Goal: Task Accomplishment & Management: Complete application form

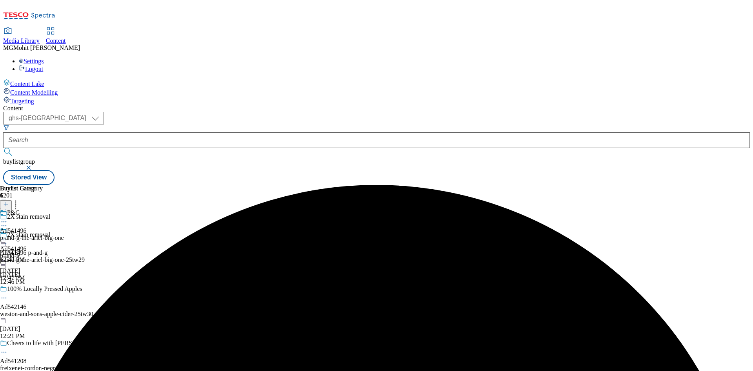
select select "ghs-uk"
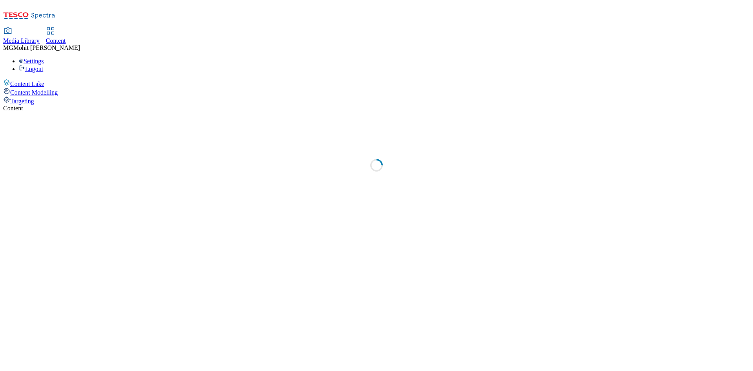
select select "ghs-[GEOGRAPHIC_DATA]"
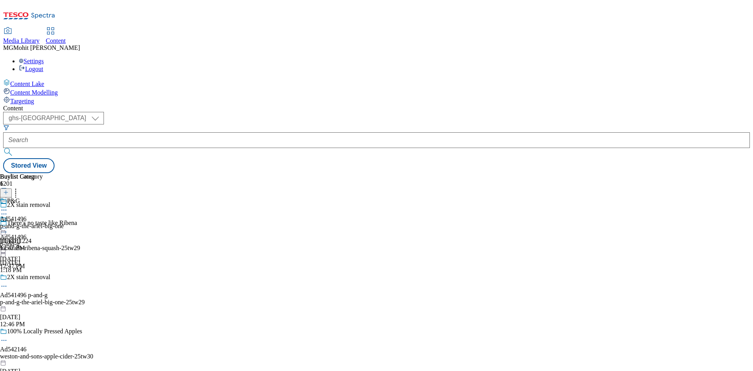
click at [310, 112] on div "( optional ) ghs-roi ghs-[GEOGRAPHIC_DATA] ghs-uk Stored View" at bounding box center [376, 142] width 747 height 61
click at [9, 193] on icon at bounding box center [5, 195] width 5 height 5
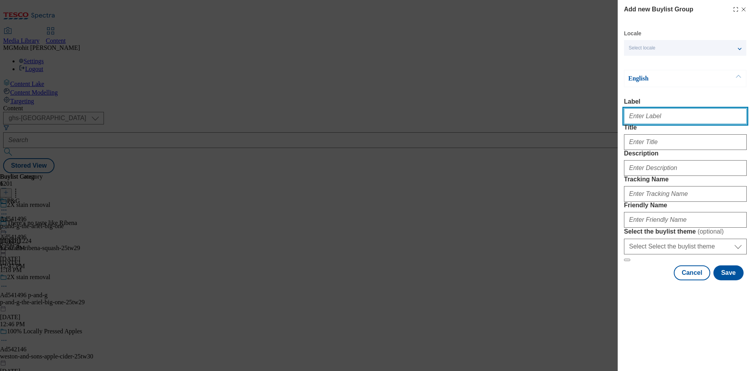
click at [646, 124] on input "Label" at bounding box center [685, 116] width 123 height 16
paste input "Ad542060 bayer"
type input "Ad542060 bayer"
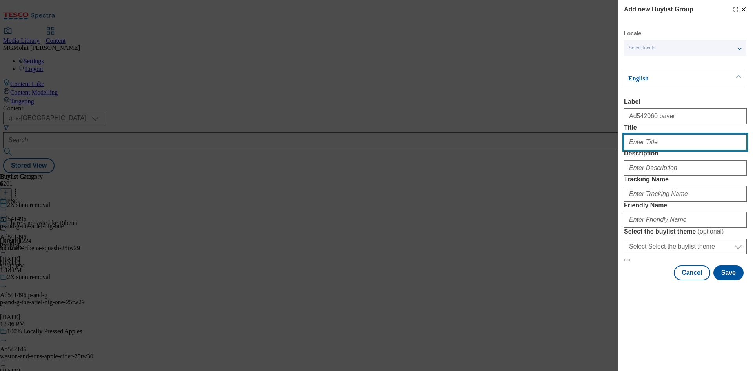
paste input "Support your memory"
type input "Support your memory"
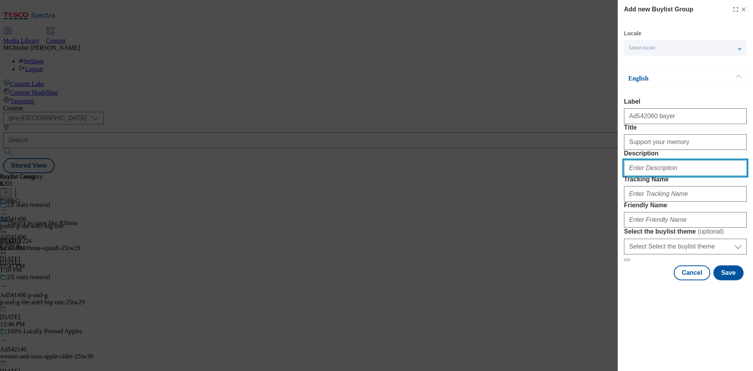
click at [645, 176] on input "Description" at bounding box center [685, 168] width 123 height 16
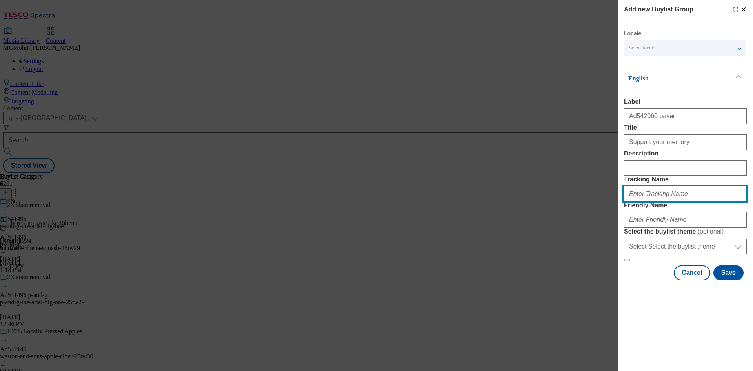
paste input "DH_AD542060"
type input "DH_AD542060"
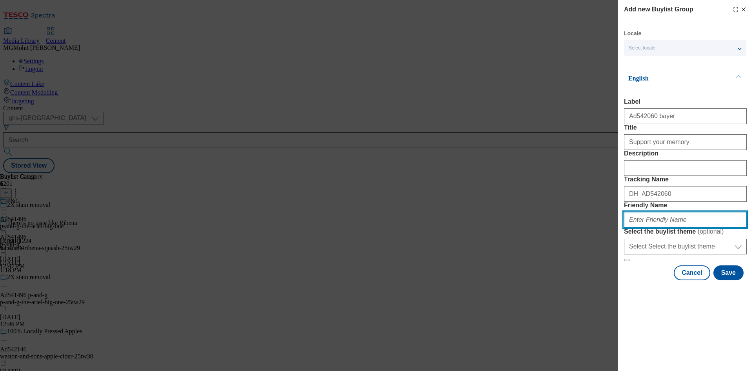
paste input "bayer-berocca-25tw30"
type input "bayer-berocca-25tw30"
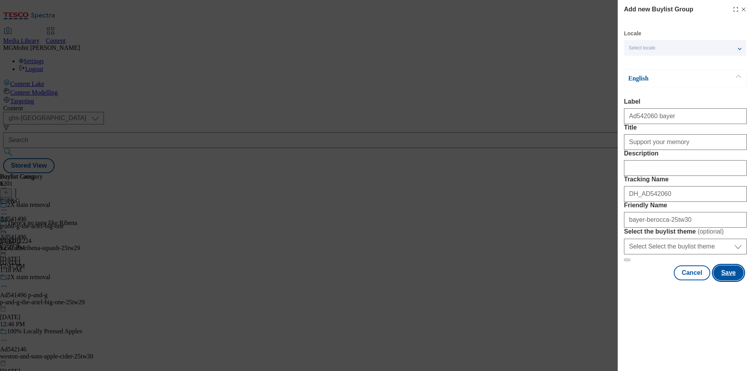
click at [731, 280] on button "Save" at bounding box center [728, 272] width 30 height 15
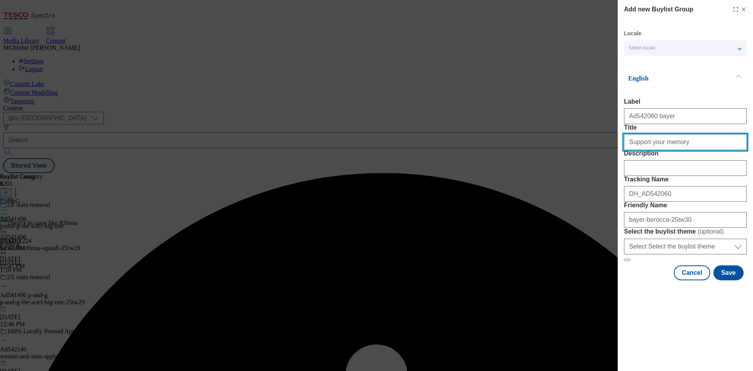
click at [698, 150] on input "Title" at bounding box center [685, 142] width 123 height 16
type input "Support your memory"
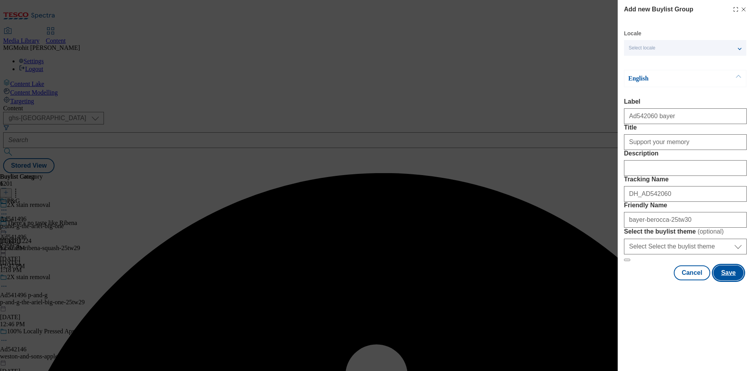
click at [731, 280] on button "Save" at bounding box center [728, 272] width 30 height 15
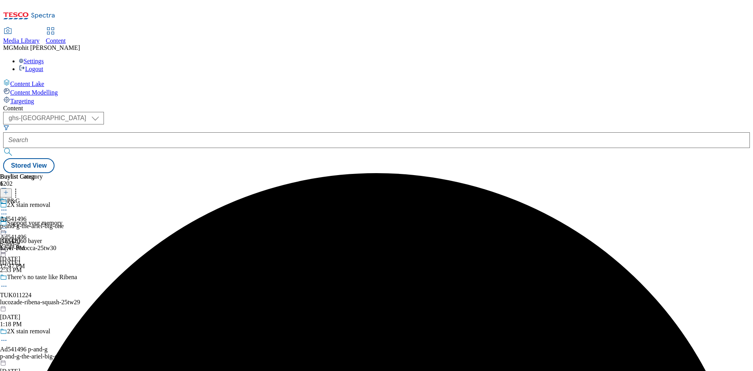
click at [105, 244] on div "bayer-berocca-25tw30" at bounding box center [52, 247] width 105 height 7
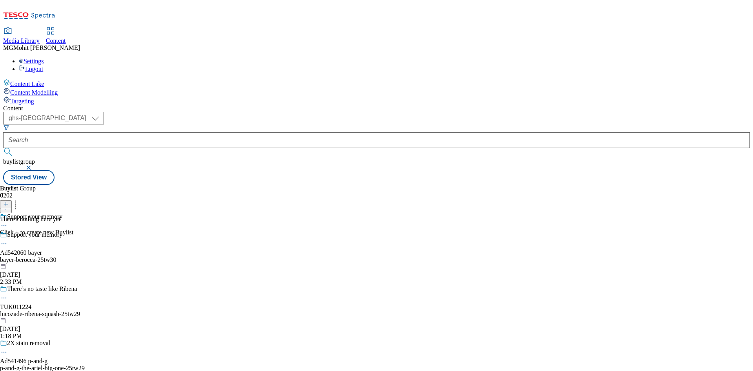
click at [6, 202] on line at bounding box center [6, 204] width 0 height 4
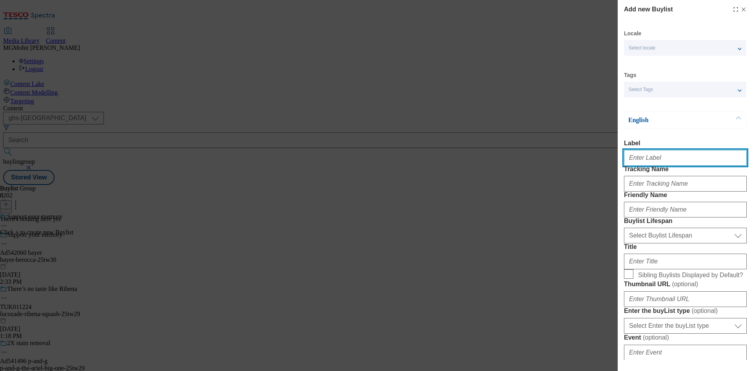
click at [638, 154] on input "Label" at bounding box center [685, 158] width 123 height 16
paste input "Ad542060"
type input "Ad542060"
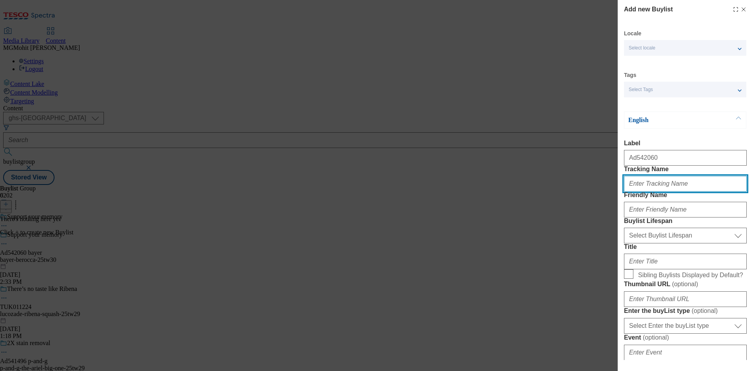
paste input "DH_AD542060"
type input "DH_AD542060"
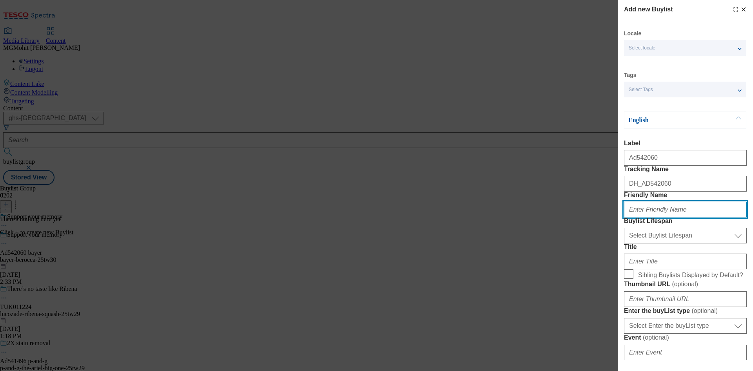
click at [637, 217] on input "Friendly Name" at bounding box center [685, 210] width 123 height 16
paste input "bayer"
type input "bayer"
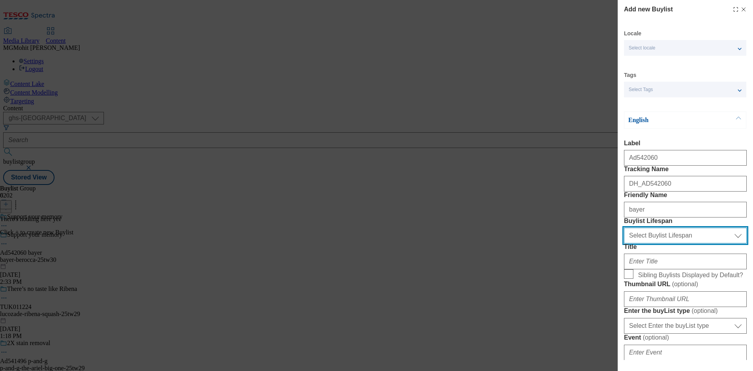
click at [656, 243] on select "Select Buylist Lifespan evergreen seasonal tactical" at bounding box center [685, 235] width 123 height 16
select select "tactical"
click at [624, 243] on select "Select Buylist Lifespan evergreen seasonal tactical" at bounding box center [685, 235] width 123 height 16
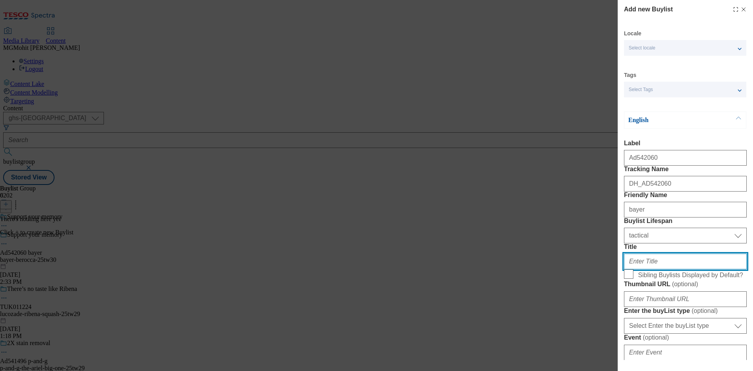
click at [636, 269] on input "Title" at bounding box center [685, 261] width 123 height 16
paste input "With spanish saga"
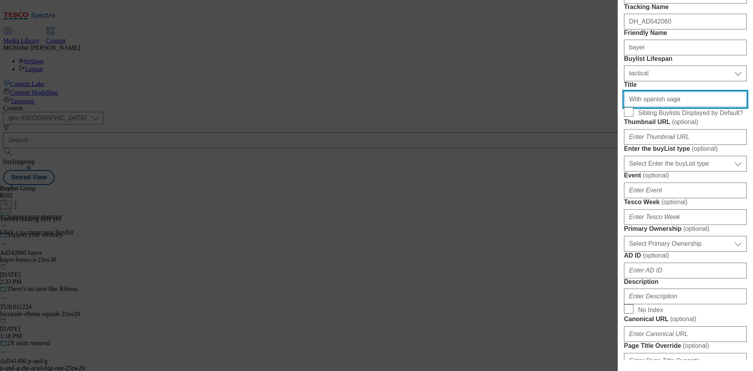
scroll to position [196, 0]
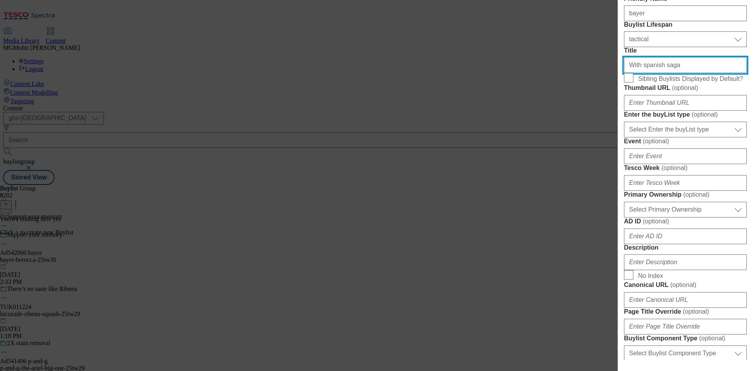
type input "With spanish saga"
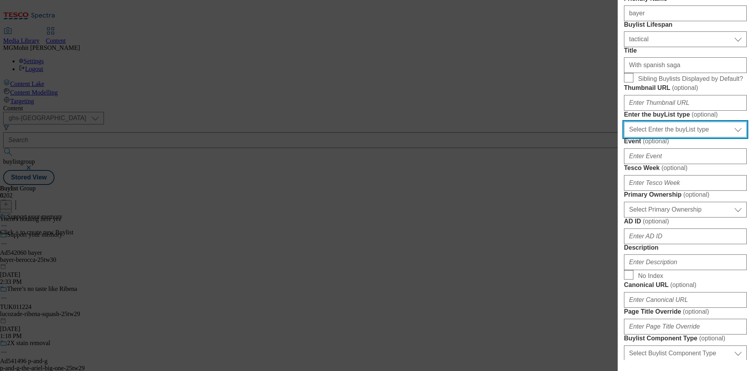
click at [655, 137] on select "Select Enter the buyList type event supplier funded long term >4 weeks supplier…" at bounding box center [685, 130] width 123 height 16
select select "supplier funded short term 1-3 weeks"
click at [624, 137] on select "Select Enter the buyList type event supplier funded long term >4 weeks supplier…" at bounding box center [685, 130] width 123 height 16
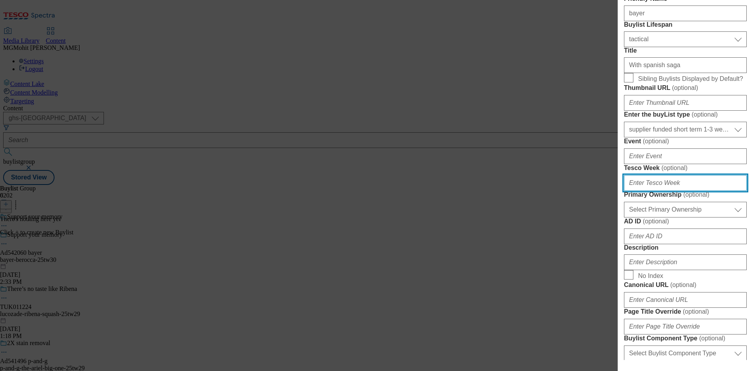
click at [644, 191] on input "Tesco Week ( optional )" at bounding box center [685, 183] width 123 height 16
type input "30"
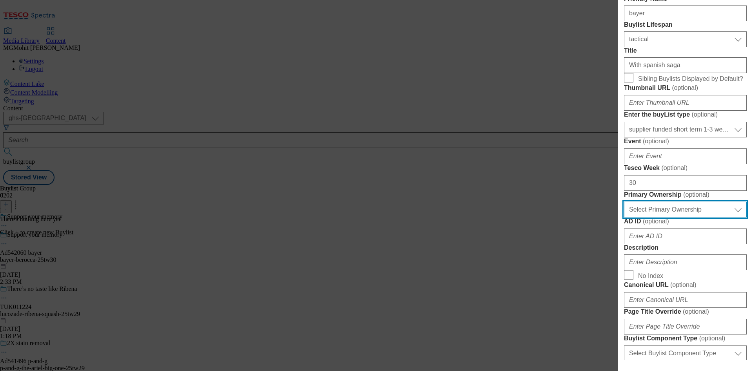
scroll to position [392, 0]
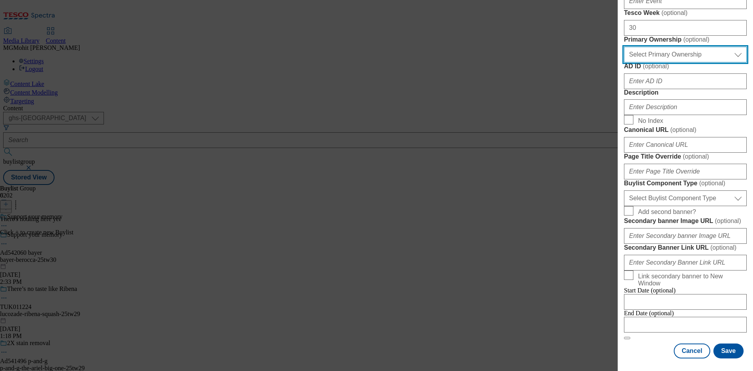
click at [654, 62] on select "Select Primary Ownership [PERSON_NAME]" at bounding box center [685, 55] width 123 height 16
select select "dunnhumby"
click at [624, 62] on select "Select Primary Ownership [PERSON_NAME]" at bounding box center [685, 55] width 123 height 16
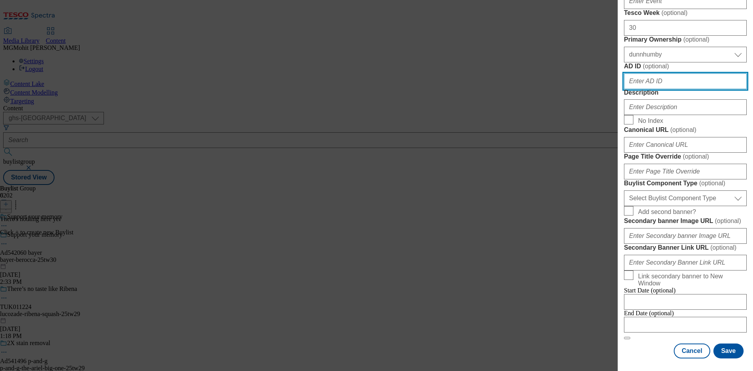
click at [650, 89] on input "AD ID ( optional )" at bounding box center [685, 81] width 123 height 16
paste input "542060"
type input "542060"
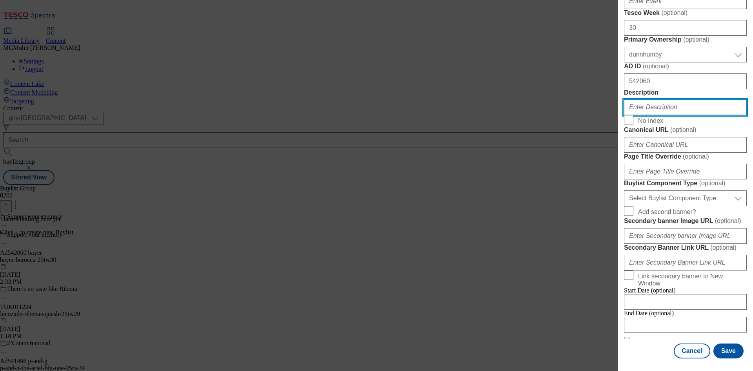
click at [654, 115] on input "Description" at bounding box center [685, 107] width 123 height 16
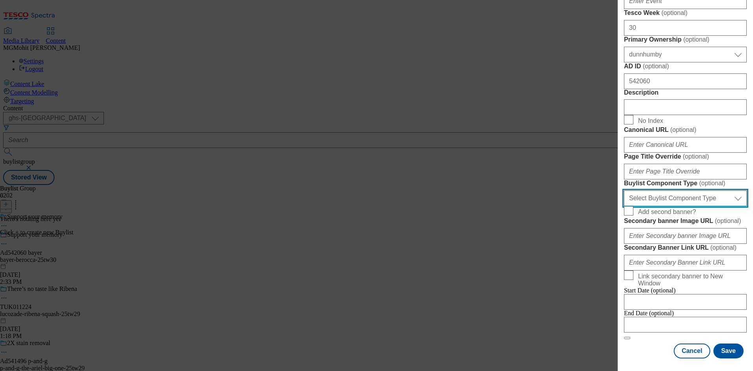
click at [658, 205] on select "Select Buylist Component Type Banner Competition Header Meal" at bounding box center [685, 198] width 123 height 16
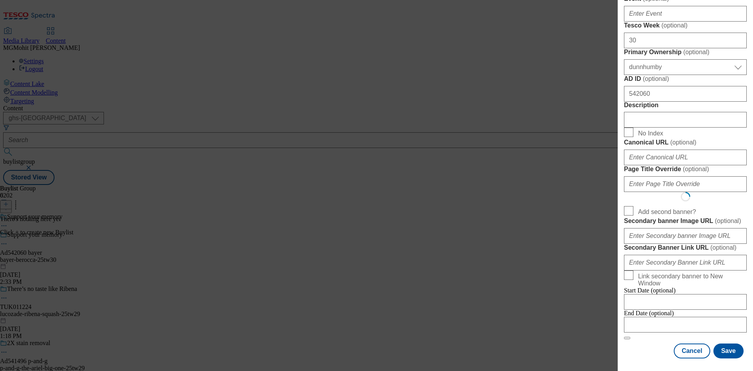
select select "Banner"
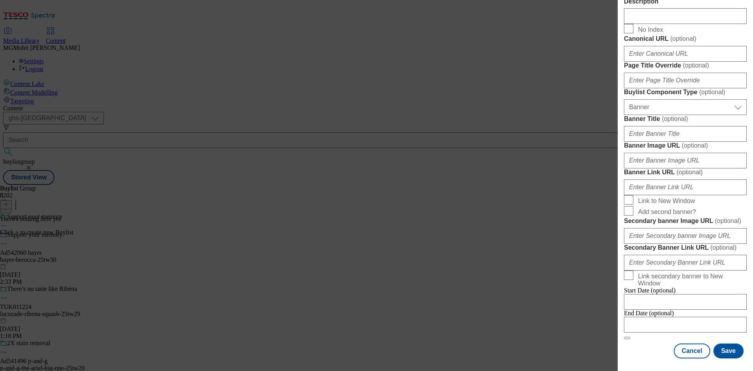
scroll to position [777, 0]
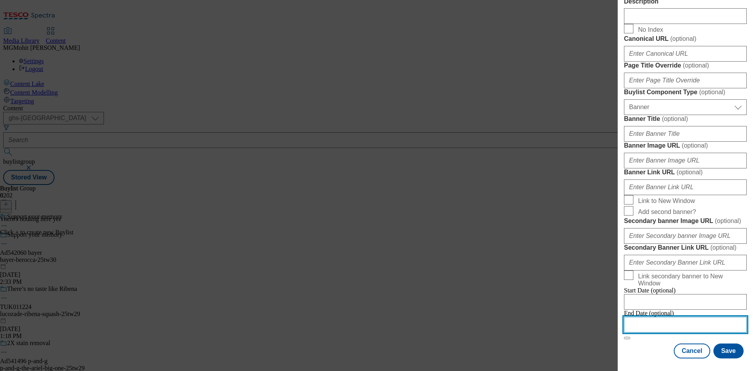
click at [647, 318] on input "Modal" at bounding box center [685, 325] width 123 height 16
select select "2025"
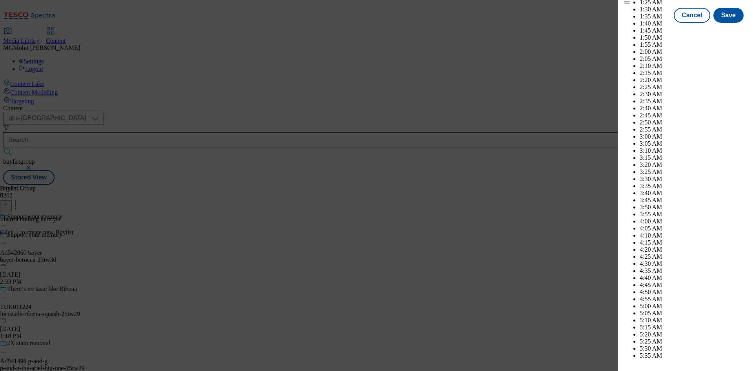
scroll to position [2519, 0]
select select "December"
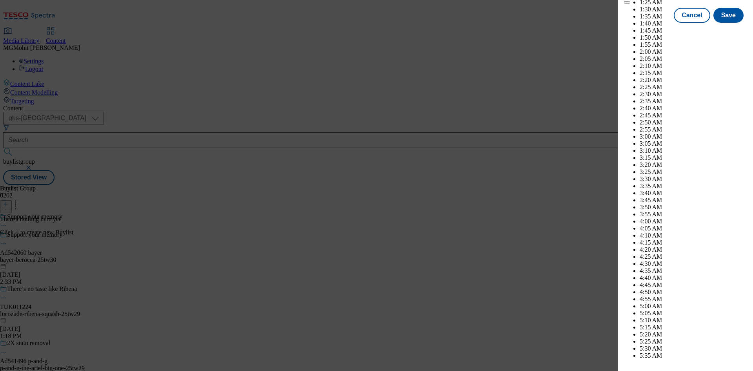
click at [639, 30] on div "Cancel Save" at bounding box center [685, 22] width 123 height 15
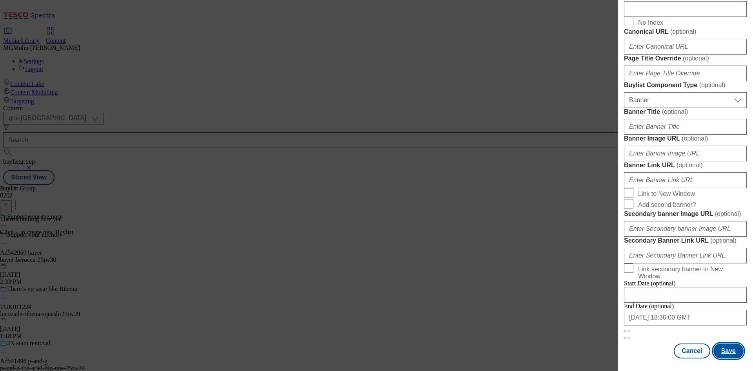
click at [723, 349] on button "Save" at bounding box center [728, 350] width 30 height 15
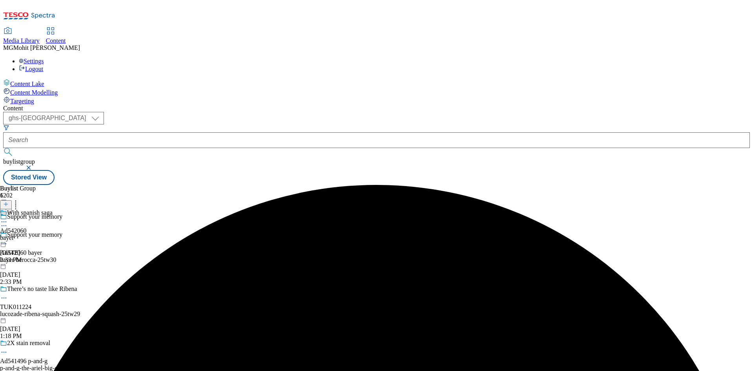
click at [53, 234] on div "bayer" at bounding box center [26, 237] width 53 height 7
click at [12, 200] on button at bounding box center [6, 204] width 12 height 9
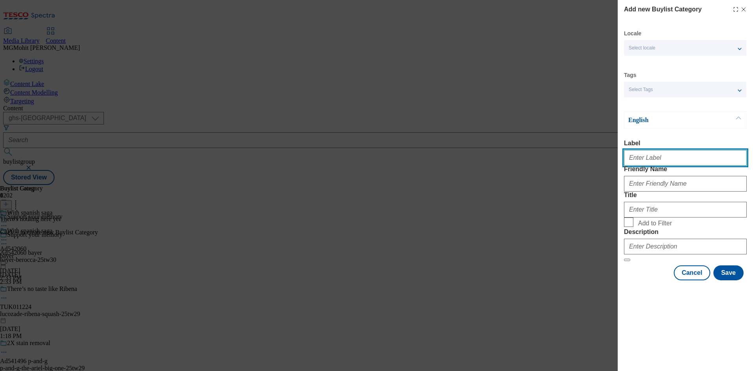
click at [637, 161] on input "Label" at bounding box center [685, 158] width 123 height 16
paste input "Ad542060"
type input "Ad542060"
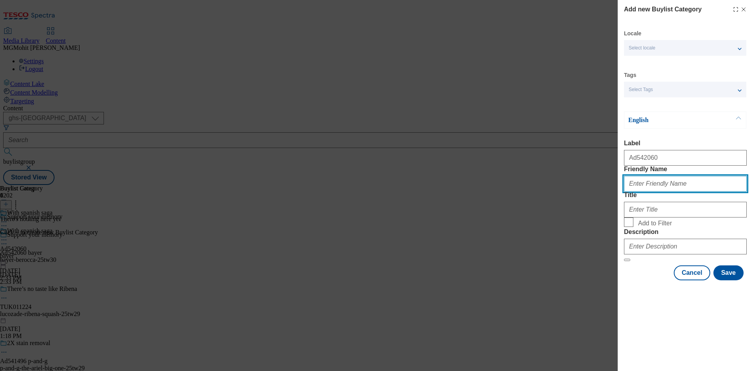
paste input "bayer-berocca"
type input "bayer-berocca"
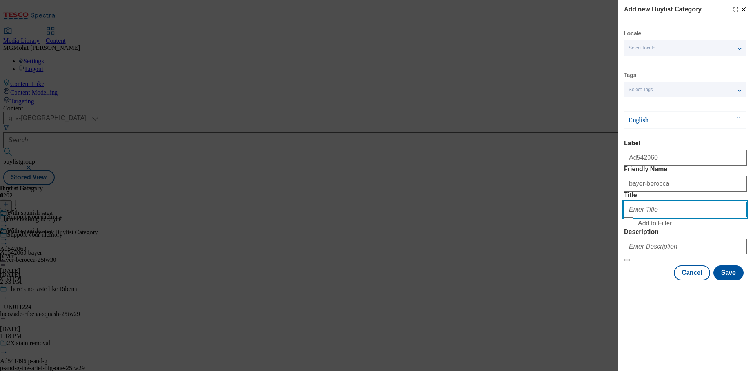
click at [659, 217] on input "Title" at bounding box center [685, 210] width 123 height 16
paste input "Bayer"
type input "Bayer"
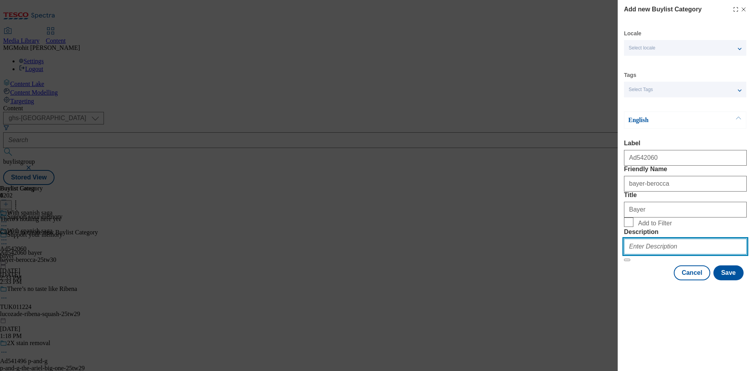
click at [662, 254] on input "Description" at bounding box center [685, 246] width 123 height 16
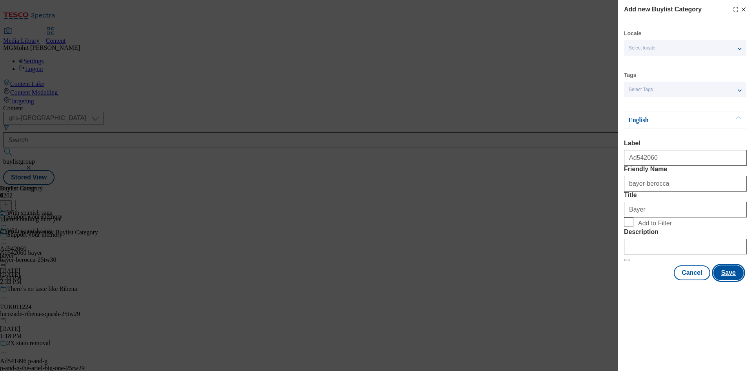
click at [729, 280] on button "Save" at bounding box center [728, 272] width 30 height 15
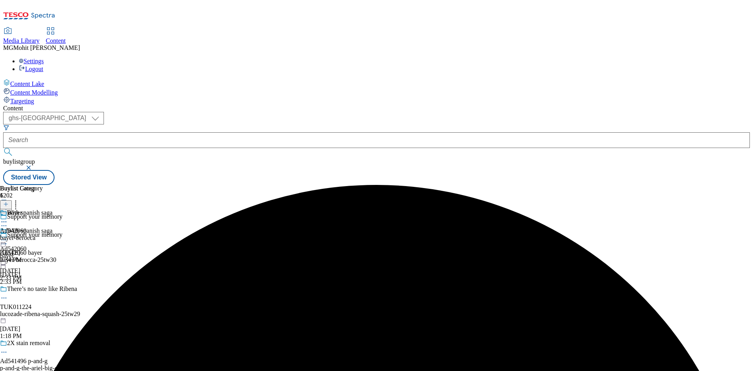
click at [43, 209] on div "Bayer Ad542060 bayer-berocca [DATE] 2:34 PM" at bounding box center [21, 236] width 43 height 54
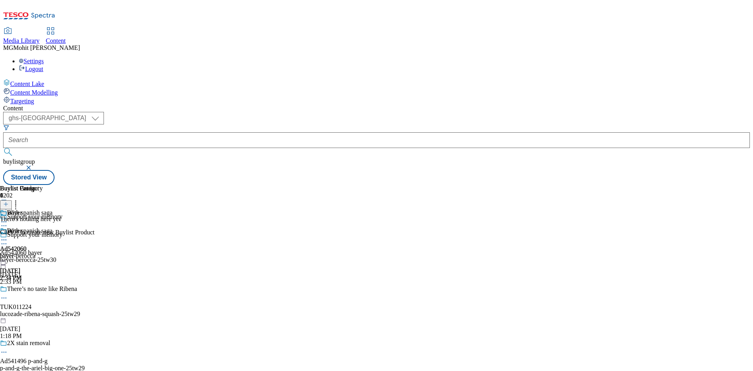
click at [9, 201] on icon at bounding box center [5, 203] width 5 height 5
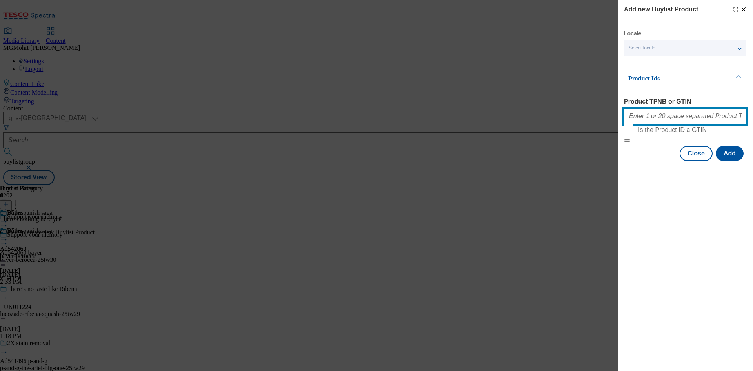
click at [650, 118] on input "Product TPNB or GTIN" at bounding box center [685, 116] width 123 height 16
paste input "96171330 96234815 92484248 92922439 84366049 85967235 66600791 66600946 7777320…"
type input "96171330 96234815 92484248 92922439 84366049 85967235 66600791 66600946 7777320…"
click at [728, 161] on button "Add" at bounding box center [730, 153] width 28 height 15
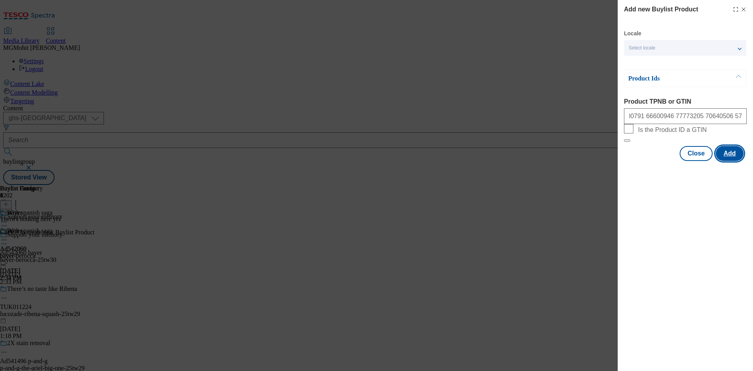
scroll to position [0, 0]
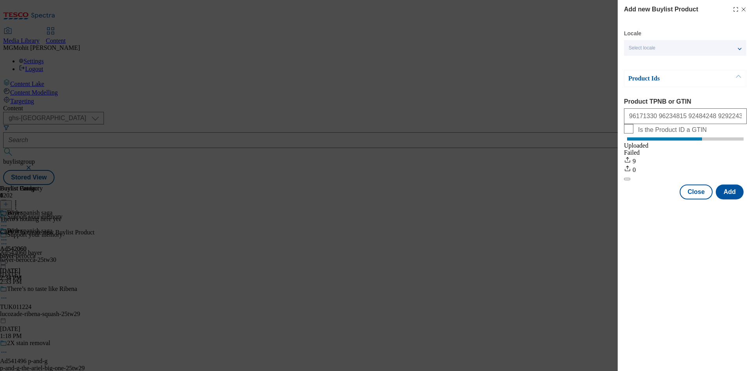
click at [688, 264] on div "Add new Buylist Product Locale Select locale English Welsh Product Ids Product …" at bounding box center [685, 185] width 135 height 371
click at [694, 199] on button "Close" at bounding box center [696, 191] width 33 height 15
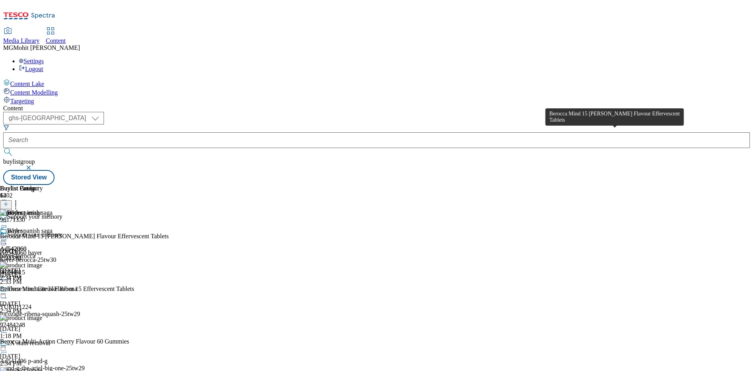
click at [169, 233] on div "Berocca Mind 15 [PERSON_NAME] Flavour Effervescent Tablets" at bounding box center [84, 236] width 169 height 7
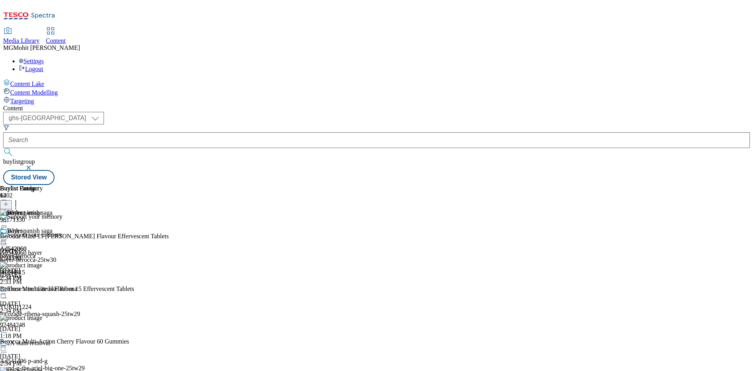
click at [8, 236] on icon at bounding box center [4, 240] width 8 height 8
click at [33, 253] on span "Edit" at bounding box center [28, 256] width 9 height 6
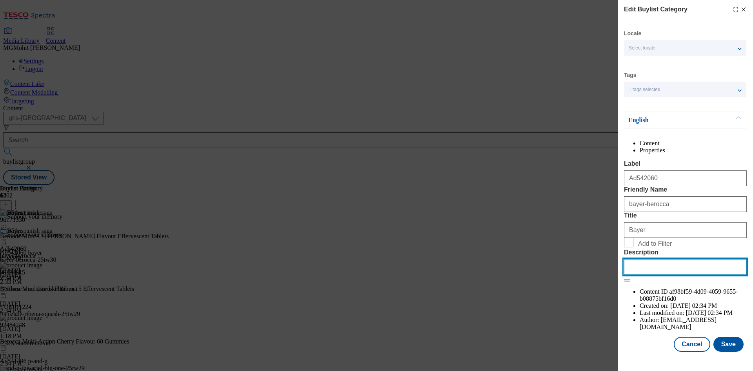
click at [664, 275] on input "Description" at bounding box center [685, 267] width 123 height 16
paste input "Berocca Mind 15 [PERSON_NAME] Flavour Effervescent Tablets"
type input "Berocca Mind 15 [PERSON_NAME] Flavour Effervescent Tablets"
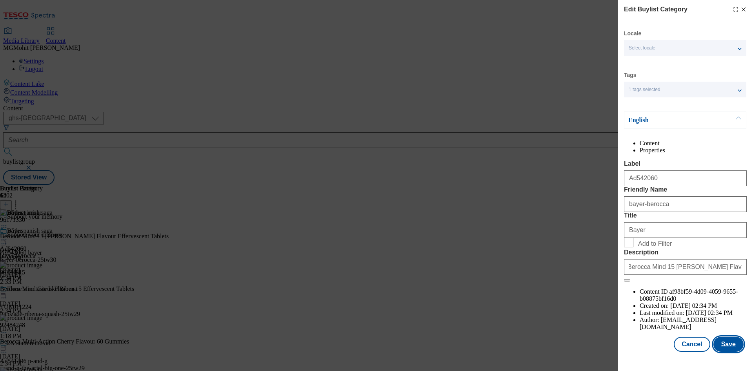
click at [724, 351] on button "Save" at bounding box center [728, 344] width 30 height 15
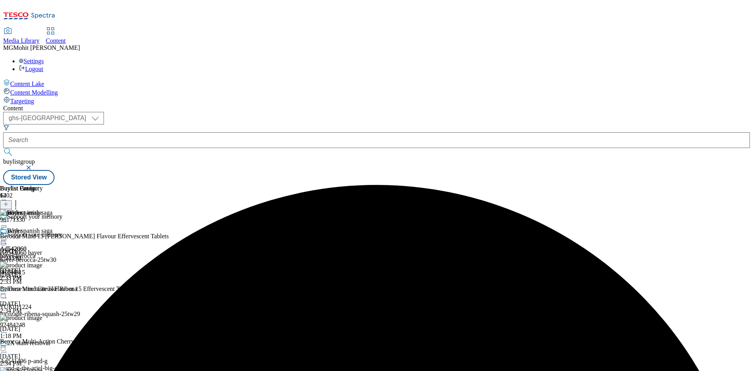
click at [8, 236] on icon at bounding box center [4, 240] width 8 height 8
click at [33, 253] on span "Edit" at bounding box center [28, 256] width 9 height 6
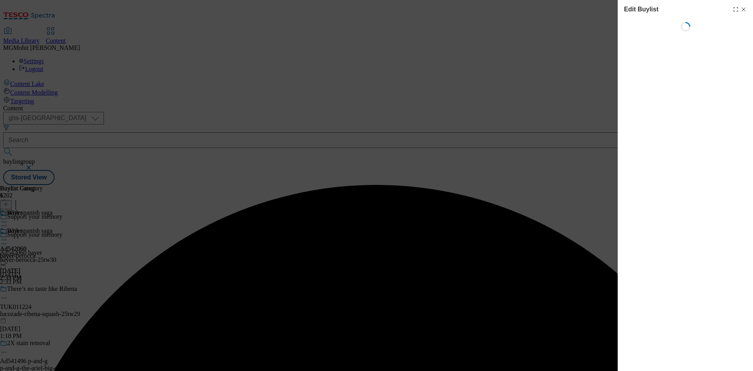
select select "tactical"
select select "supplier funded short term 1-3 weeks"
select select "dunnhumby"
select select "Banner"
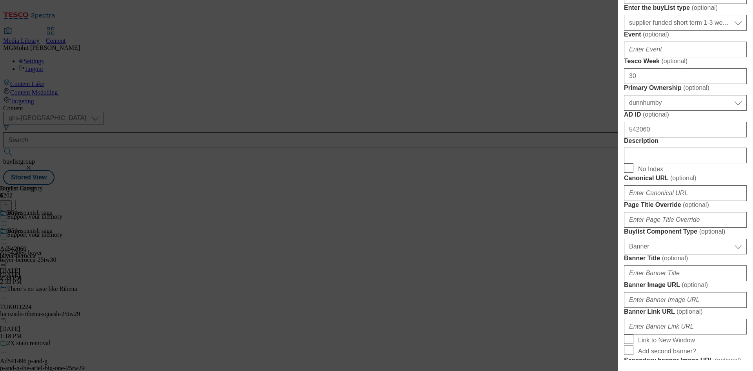
scroll to position [431, 0]
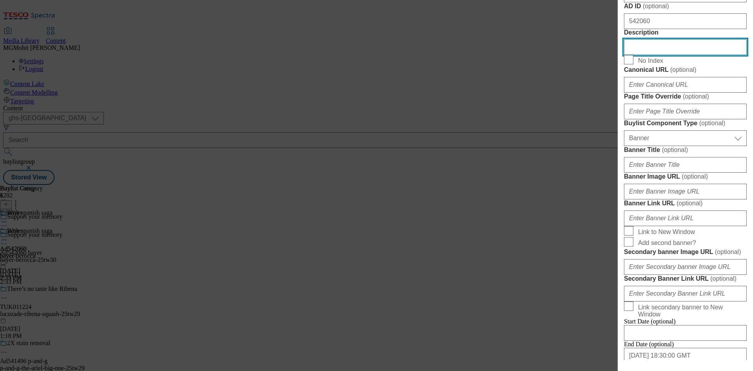
click at [644, 55] on input "Description" at bounding box center [685, 47] width 123 height 16
paste input "Berocca Mind 15 [PERSON_NAME] Flavour Effervescent Tablets"
type input "Berocca Mind 15 [PERSON_NAME] Flavour Effervescent Tablets"
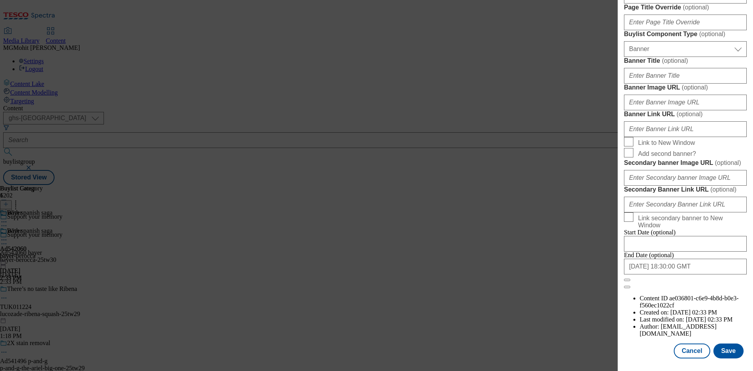
scroll to position [812, 0]
click at [716, 354] on button "Save" at bounding box center [728, 350] width 30 height 15
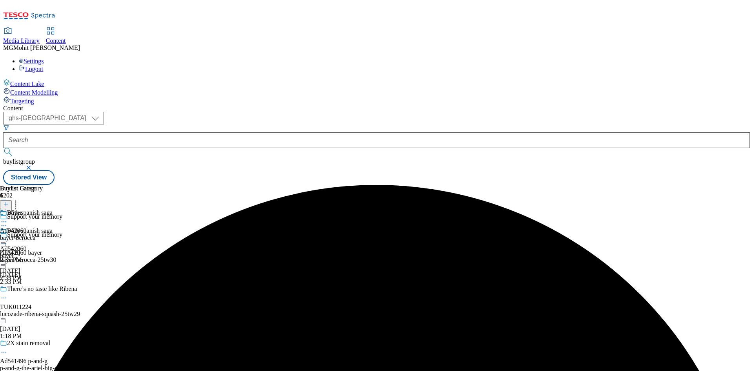
click at [8, 240] on icon at bounding box center [4, 244] width 8 height 8
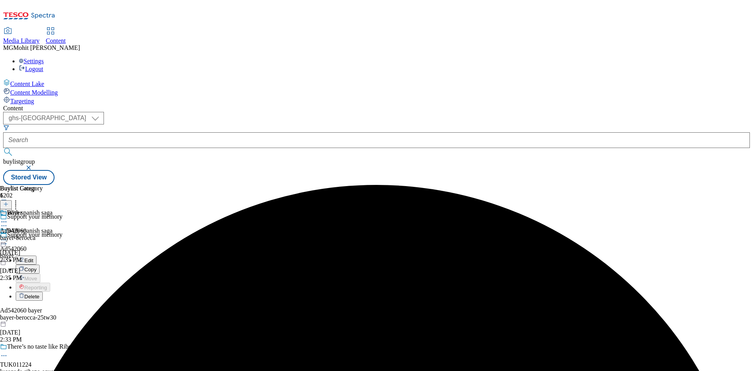
click at [33, 257] on span "Edit" at bounding box center [28, 260] width 9 height 6
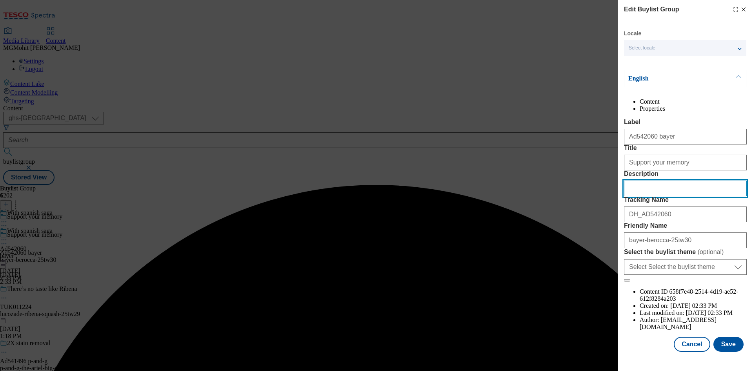
click at [645, 196] on input "Description" at bounding box center [685, 188] width 123 height 16
paste input "Berocca Mind 15 [PERSON_NAME] Flavour Effervescent Tablets"
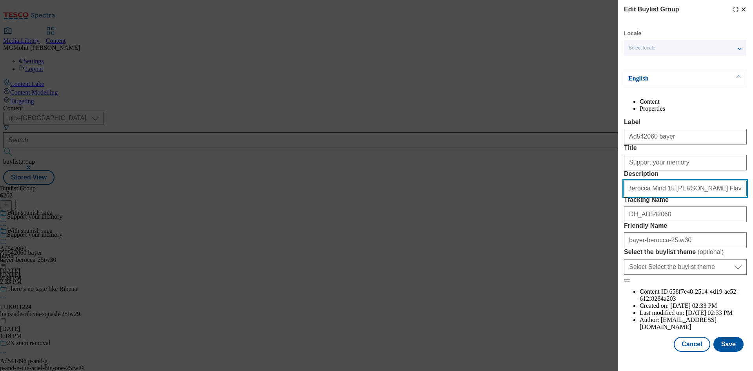
scroll to position [30, 0]
type input "Berocca Mind 15 [PERSON_NAME] Flavour Effervescent Tablets"
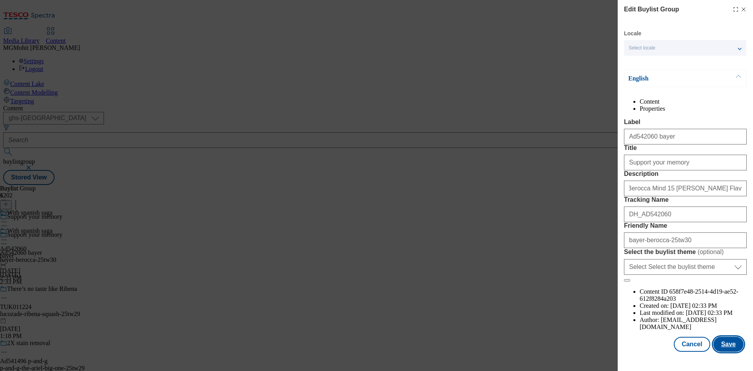
scroll to position [0, 0]
click at [720, 351] on button "Save" at bounding box center [728, 344] width 30 height 15
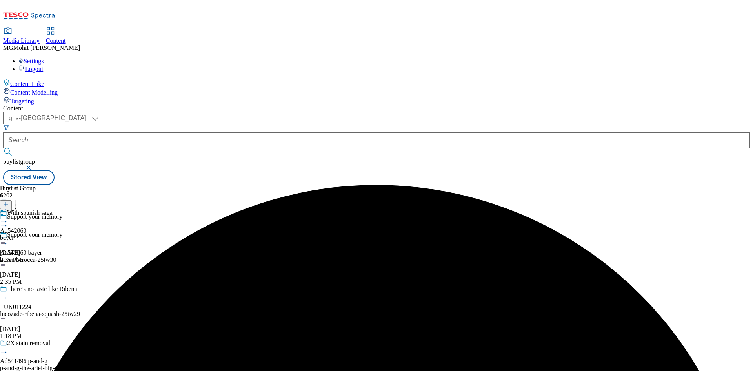
click at [8, 218] on icon at bounding box center [4, 222] width 8 height 8
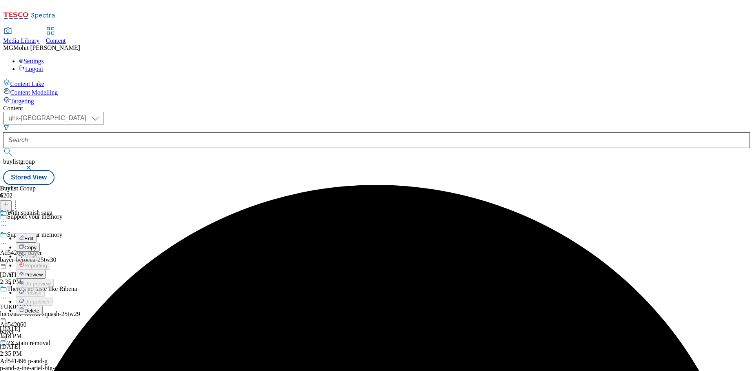
click at [43, 271] on span "Preview" at bounding box center [33, 274] width 18 height 6
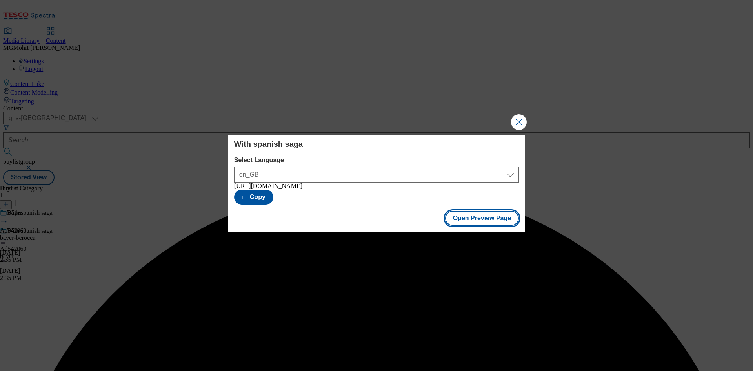
click at [493, 221] on button "Open Preview Page" at bounding box center [482, 218] width 74 height 15
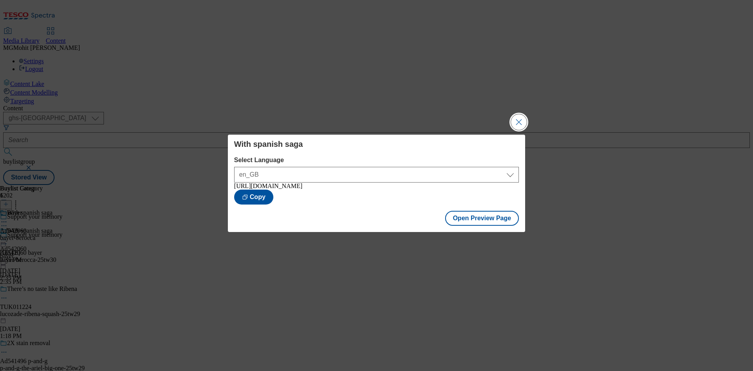
click at [519, 118] on button "Close Modal" at bounding box center [519, 122] width 16 height 16
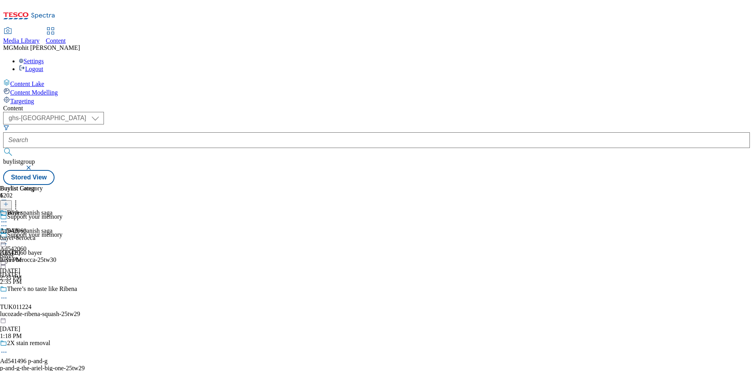
click at [8, 236] on icon at bounding box center [4, 240] width 8 height 8
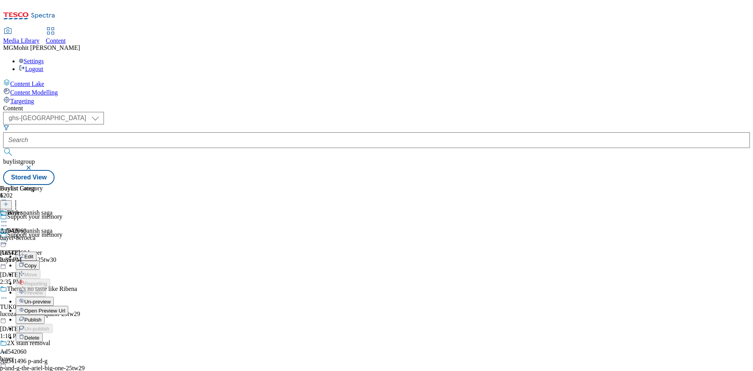
click at [42, 317] on span "Publish" at bounding box center [32, 320] width 17 height 6
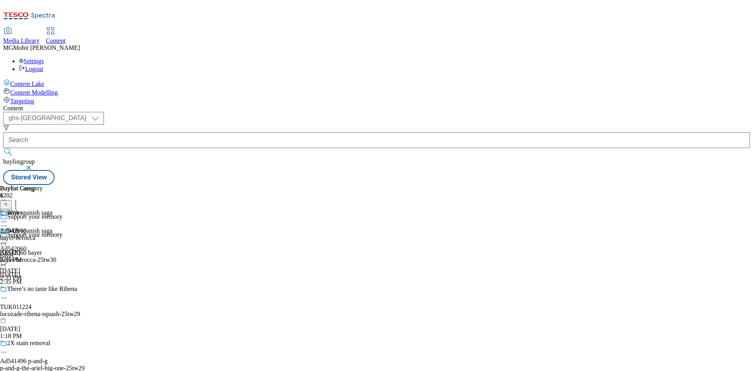
click at [8, 236] on icon at bounding box center [4, 240] width 8 height 8
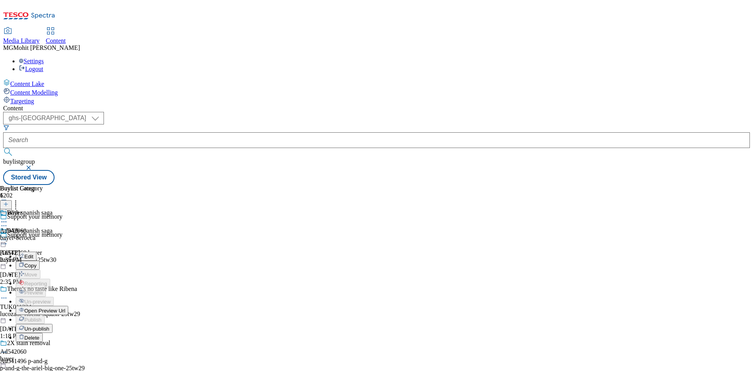
click at [33, 253] on span "Edit" at bounding box center [28, 256] width 9 height 6
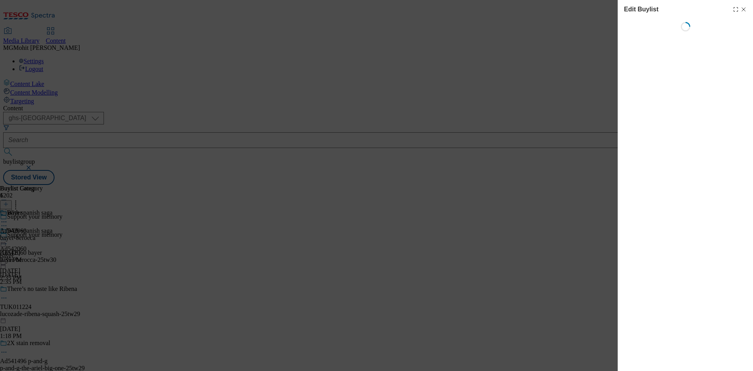
select select "tactical"
select select "supplier funded short term 1-3 weeks"
select select "dunnhumby"
select select "Banner"
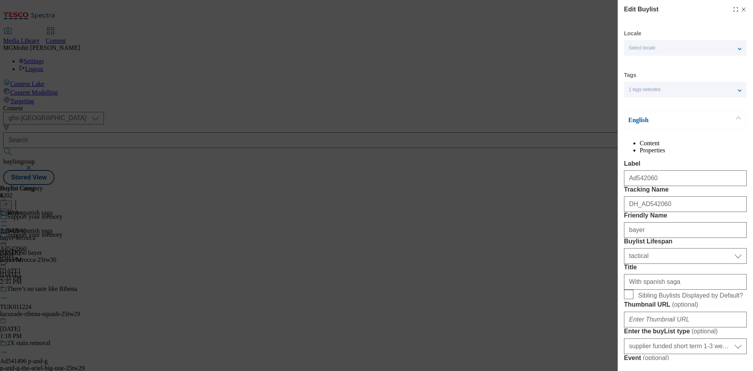
scroll to position [118, 0]
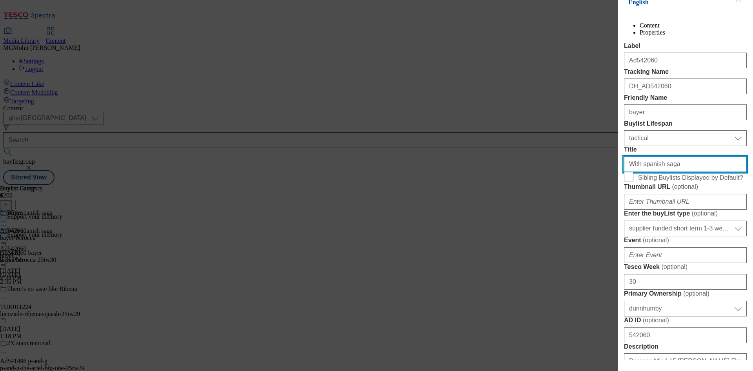
click at [676, 172] on input "With spanish saga" at bounding box center [685, 164] width 123 height 16
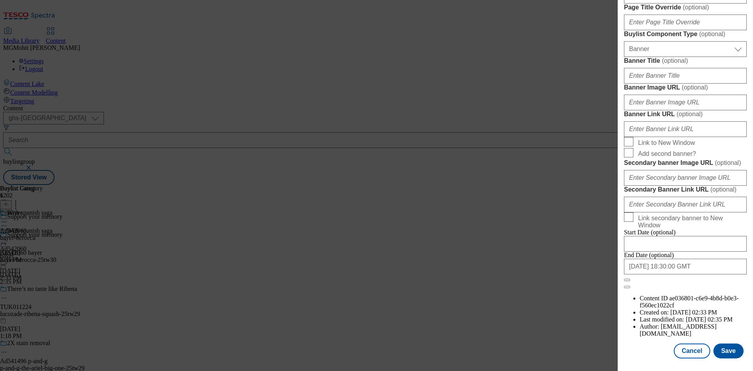
scroll to position [812, 0]
type input "With spanish sage"
click at [727, 353] on button "Save" at bounding box center [728, 350] width 30 height 15
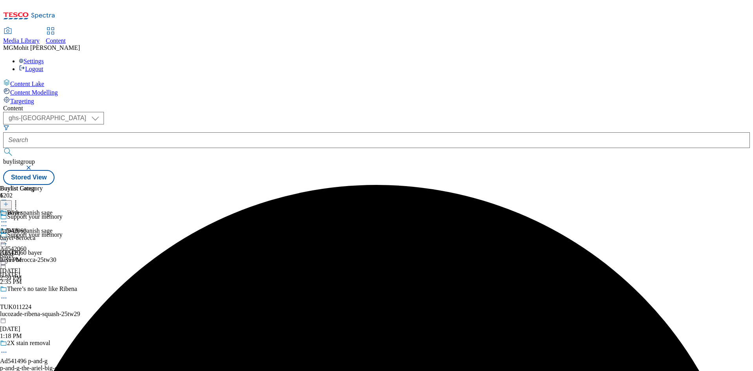
click at [8, 236] on icon at bounding box center [4, 240] width 8 height 8
click at [43, 289] on span "Preview" at bounding box center [33, 292] width 18 height 6
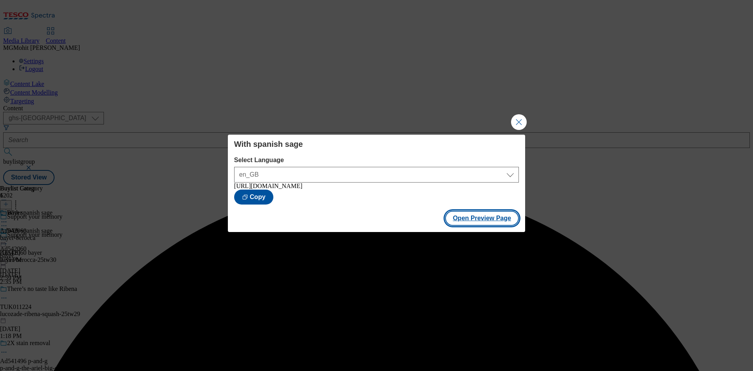
click at [470, 223] on button "Open Preview Page" at bounding box center [482, 218] width 74 height 15
click at [520, 120] on button "Close Modal" at bounding box center [519, 122] width 16 height 16
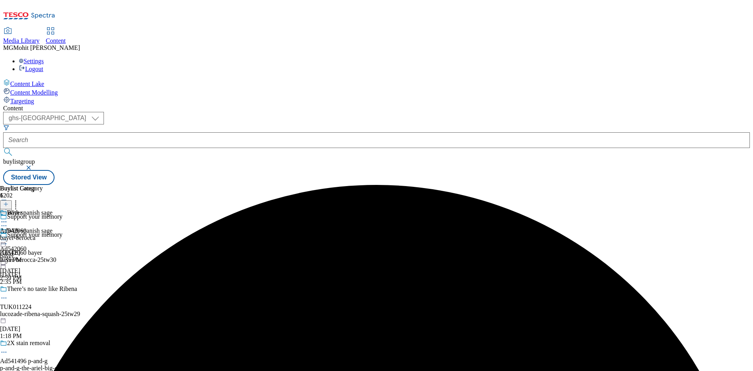
click at [3, 239] on circle at bounding box center [2, 239] width 1 height 1
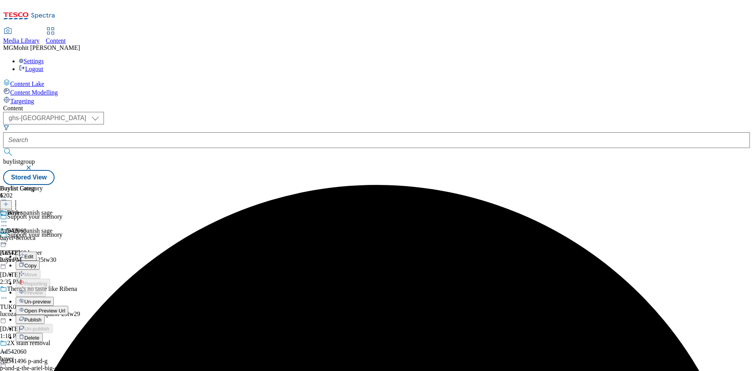
click at [42, 317] on span "Publish" at bounding box center [32, 320] width 17 height 6
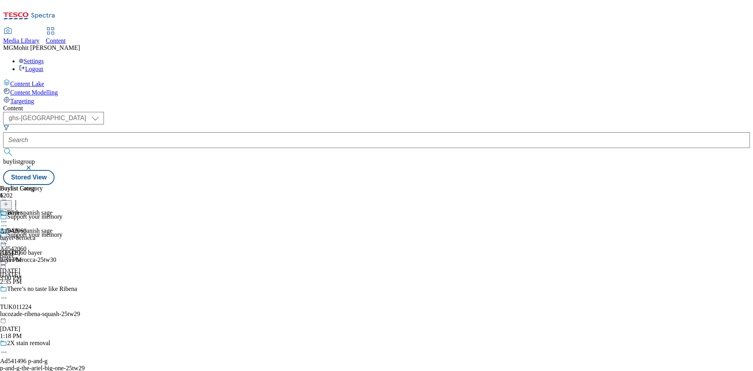
click at [8, 236] on icon at bounding box center [4, 240] width 8 height 8
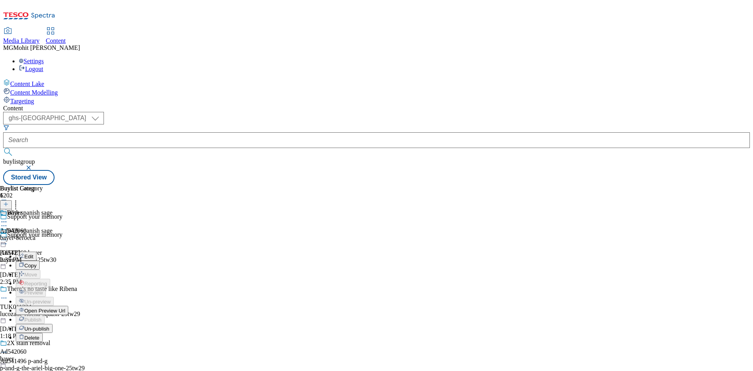
click at [65, 307] on span "Open Preview Url" at bounding box center [44, 310] width 41 height 6
